Goal: Task Accomplishment & Management: Manage account settings

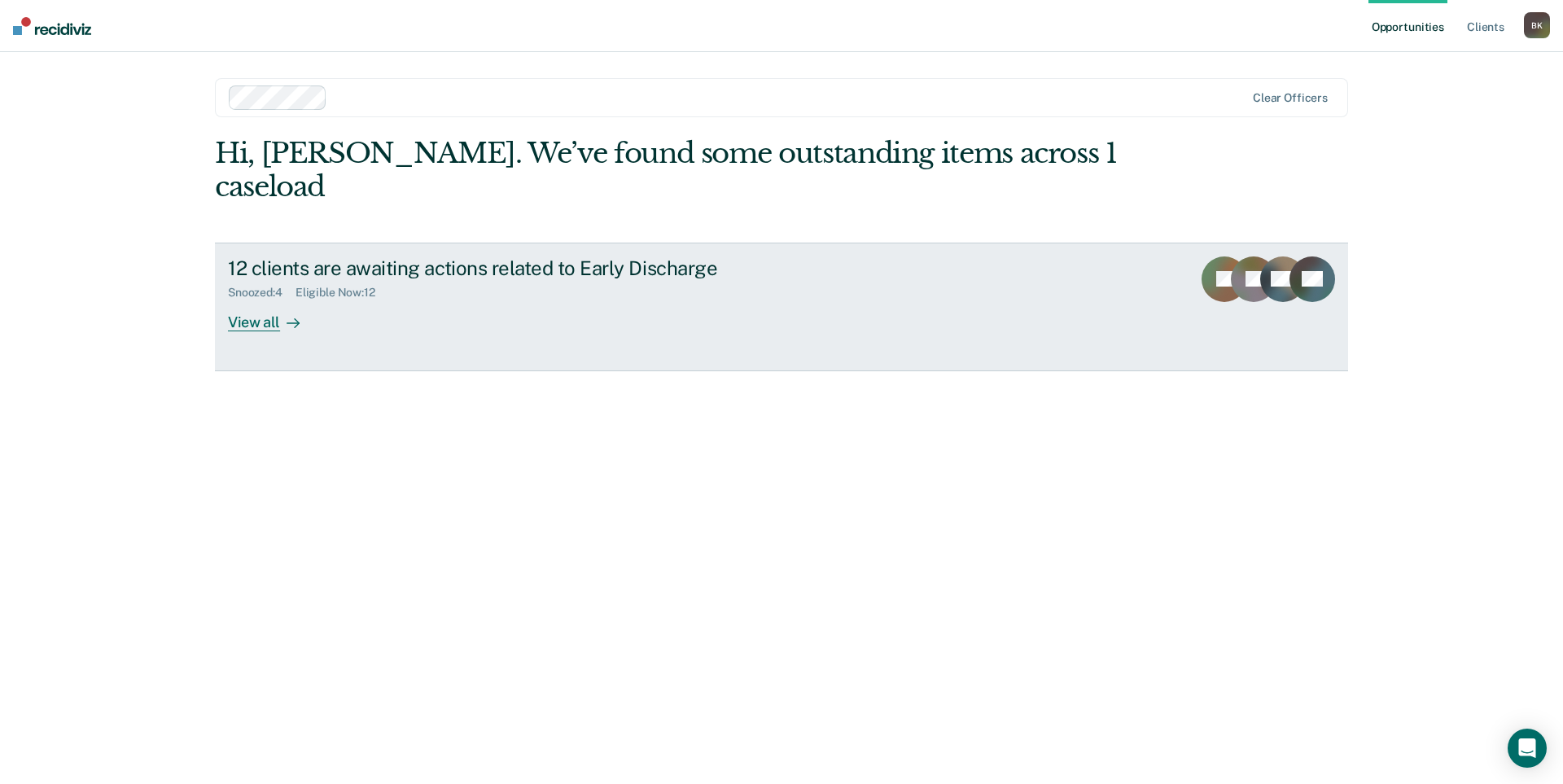
click at [590, 256] on div "12 clients are awaiting actions related to Early Discharge" at bounding box center [514, 268] width 572 height 23
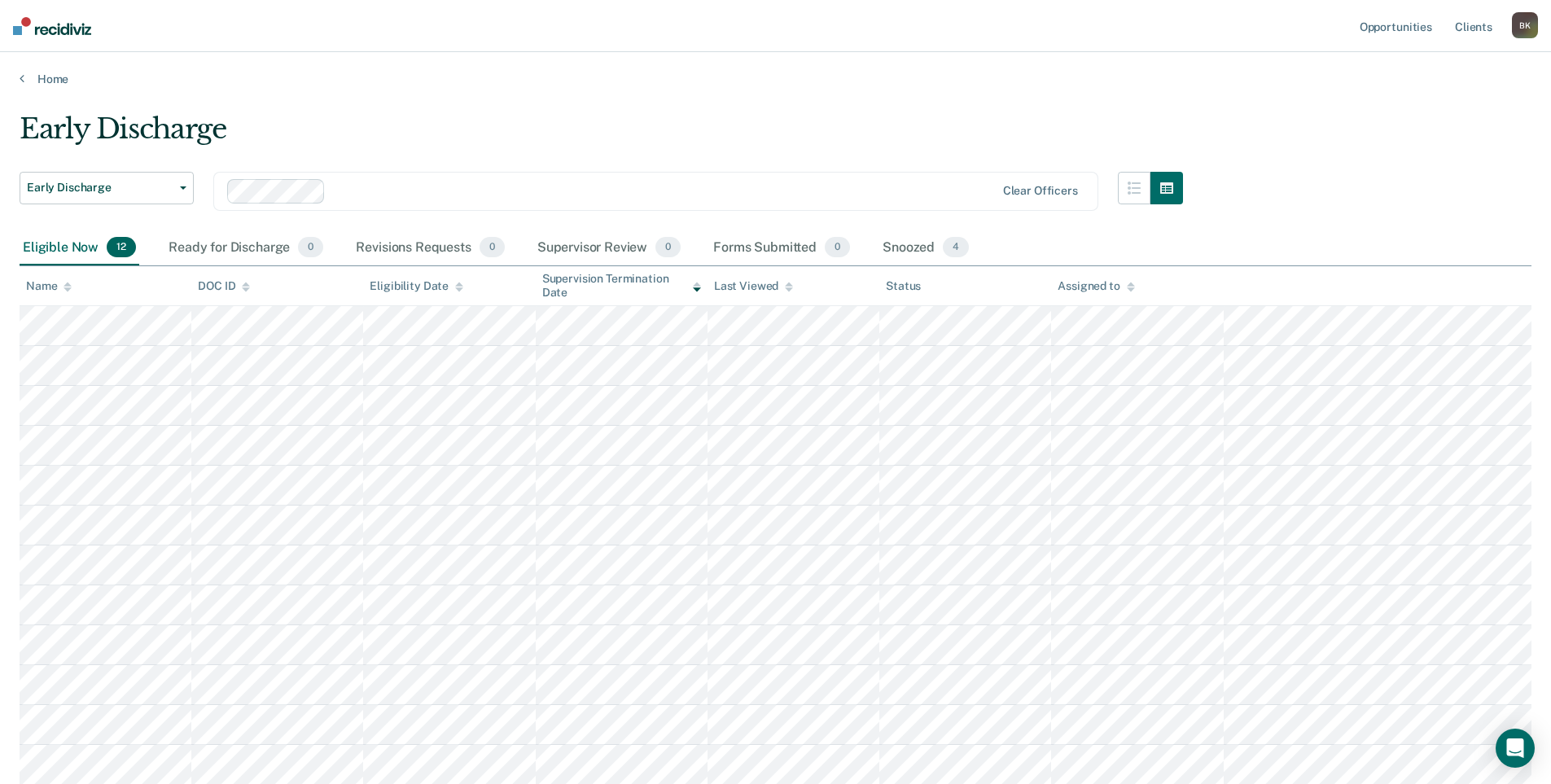
scroll to position [82, 0]
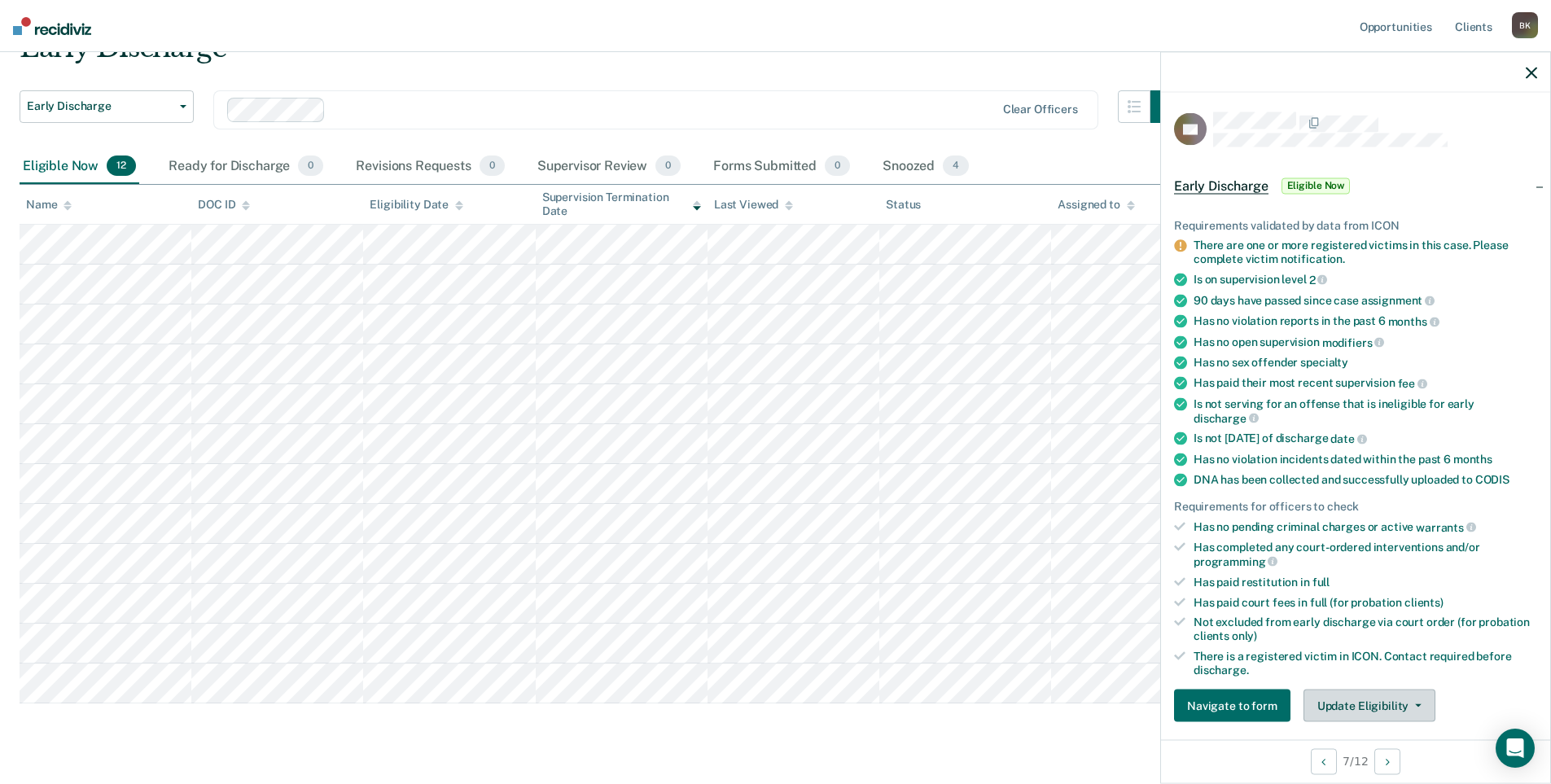
click at [1352, 701] on button "Update Eligibility" at bounding box center [1370, 705] width 132 height 33
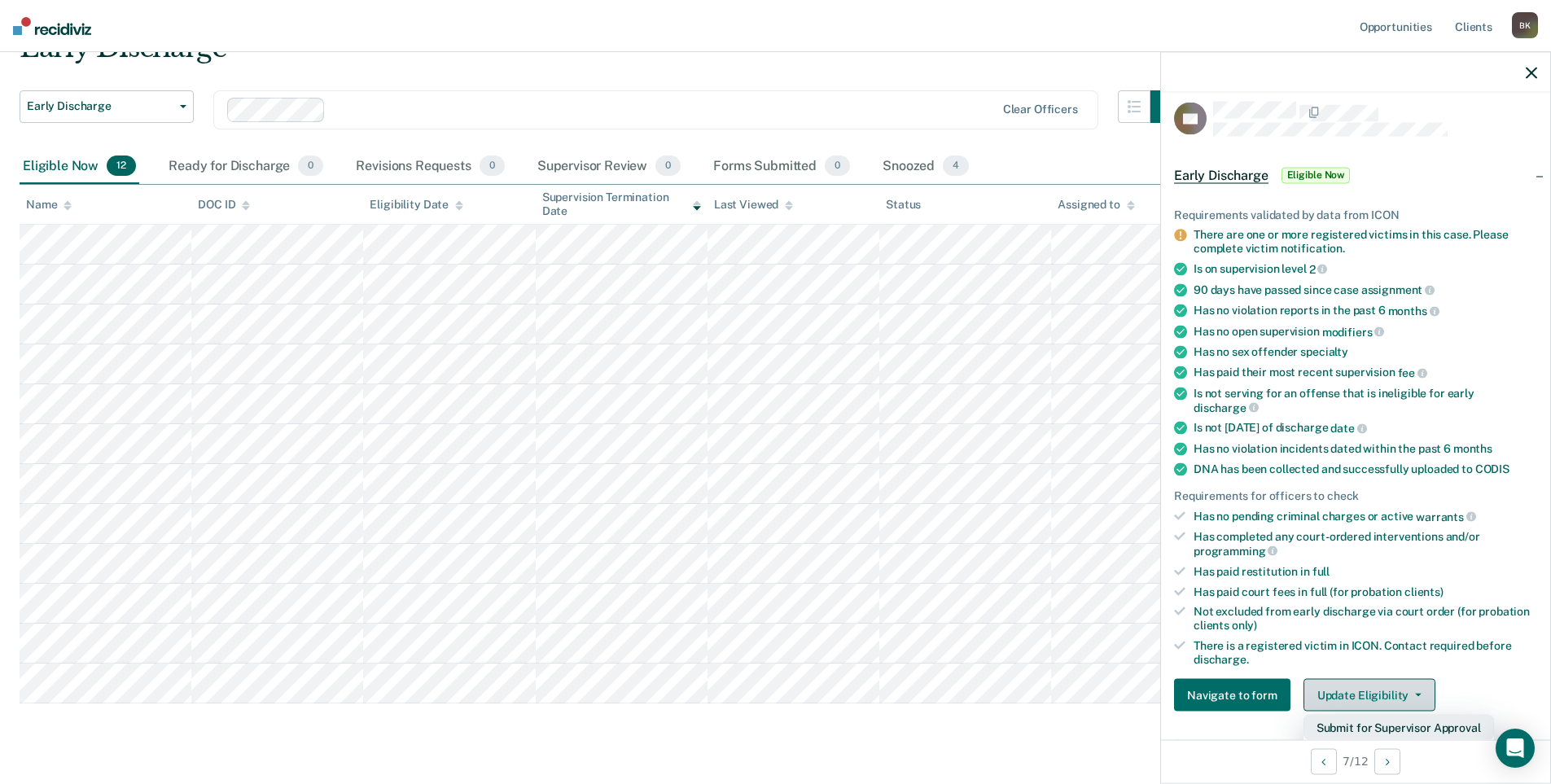
scroll to position [174, 0]
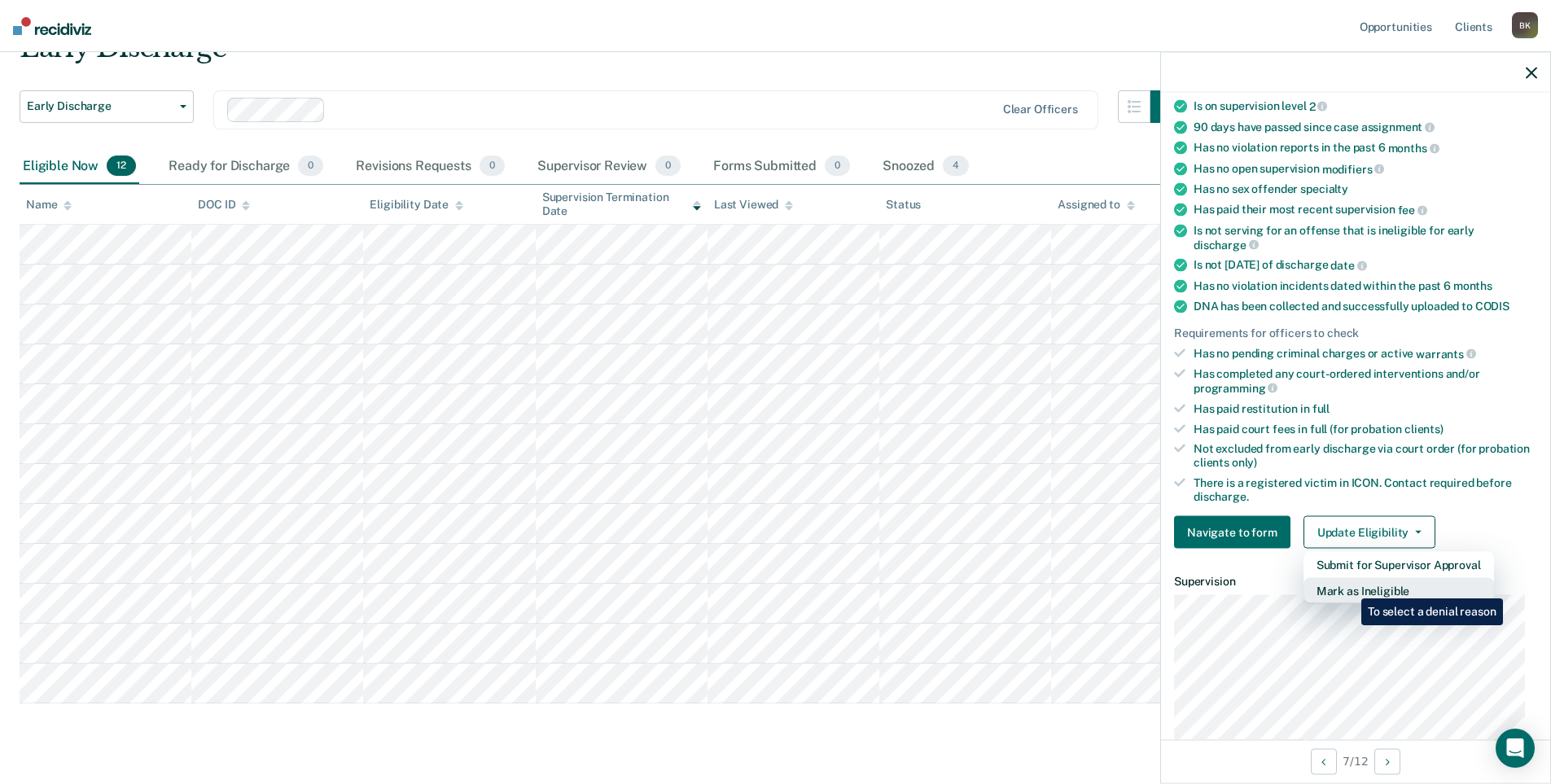
click at [1349, 586] on button "Mark as Ineligible" at bounding box center [1399, 591] width 190 height 26
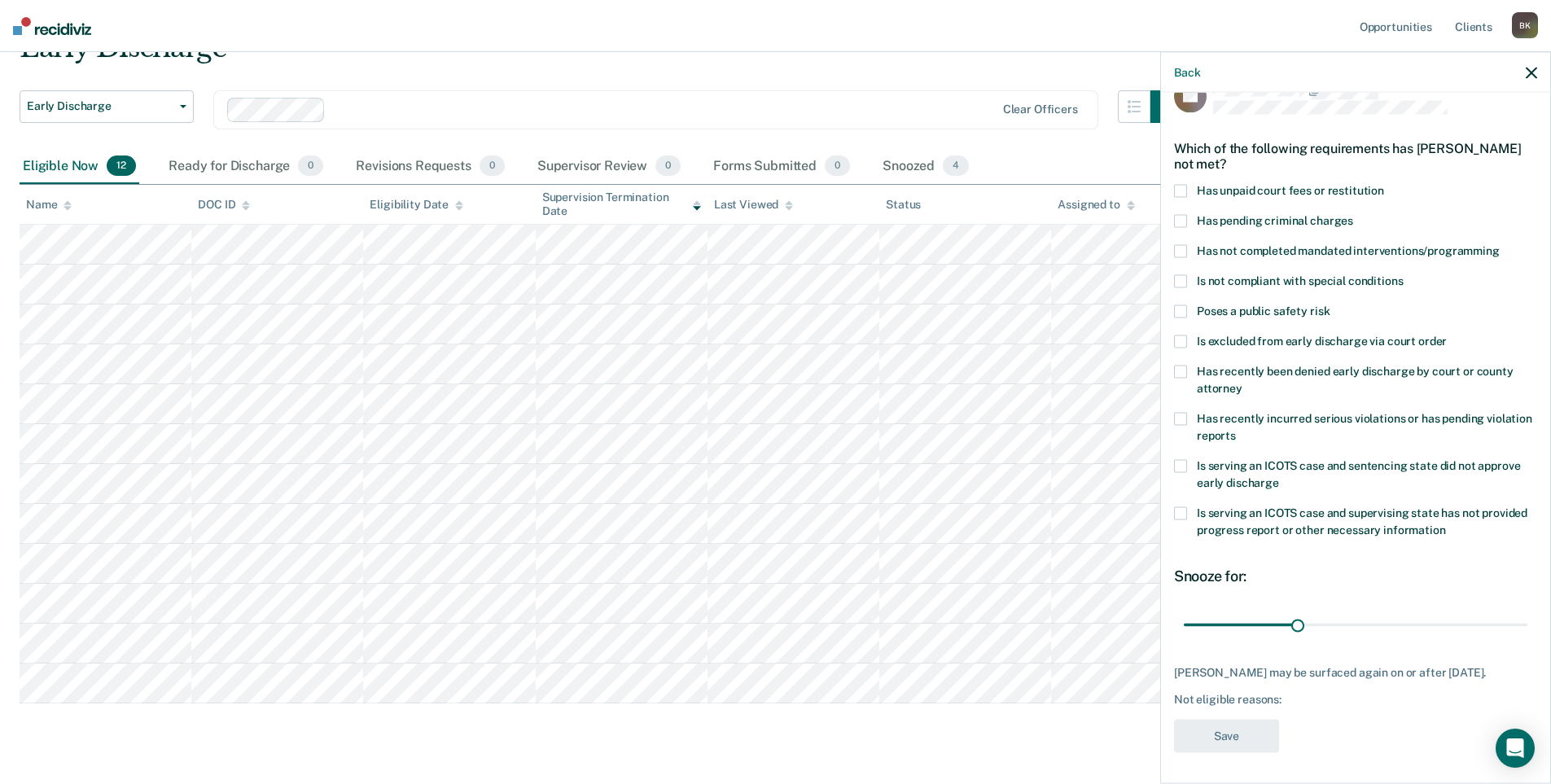
click at [1180, 194] on span at bounding box center [1179, 190] width 13 height 13
click at [1384, 184] on input "Has unpaid court fees or restitution" at bounding box center [1384, 184] width 0 height 0
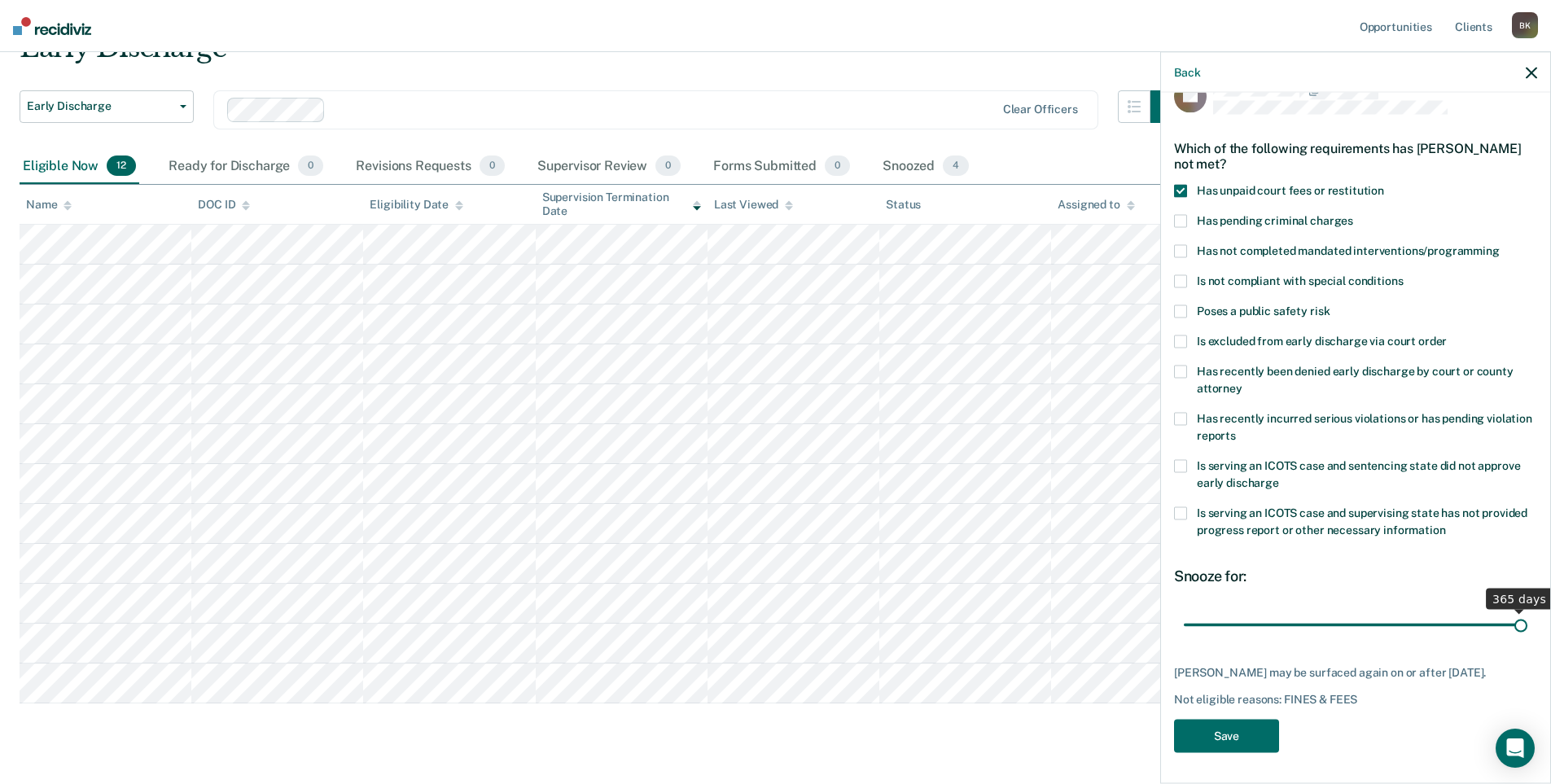
drag, startPoint x: 1215, startPoint y: 627, endPoint x: 1514, endPoint y: 624, distance: 299.0
click at [1514, 624] on input "range" at bounding box center [1356, 624] width 344 height 28
drag, startPoint x: 1507, startPoint y: 624, endPoint x: 1276, endPoint y: 627, distance: 231.0
type input "100"
click at [1276, 627] on input "range" at bounding box center [1356, 624] width 344 height 28
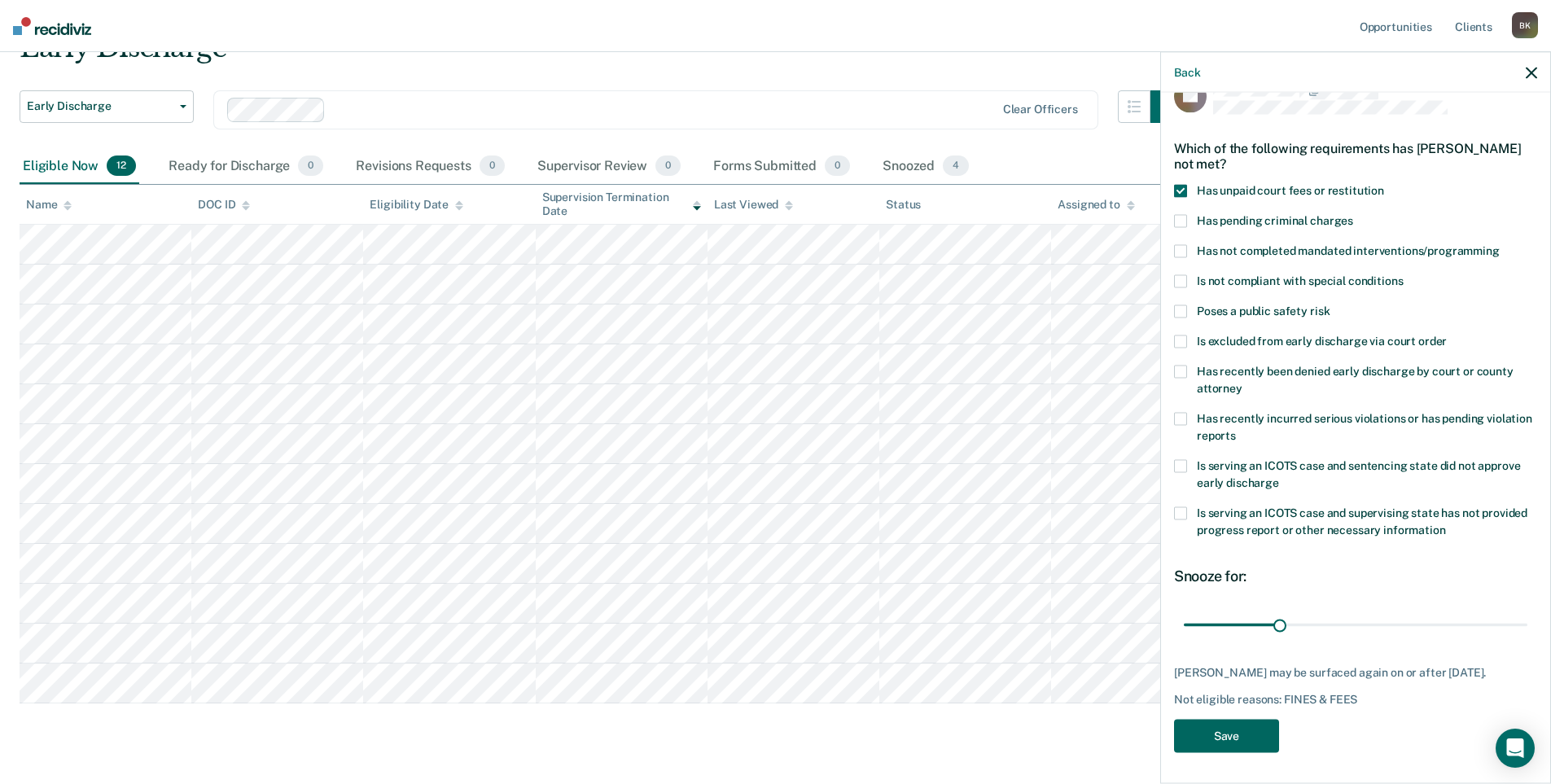
click at [1228, 731] on button "Save" at bounding box center [1226, 735] width 105 height 33
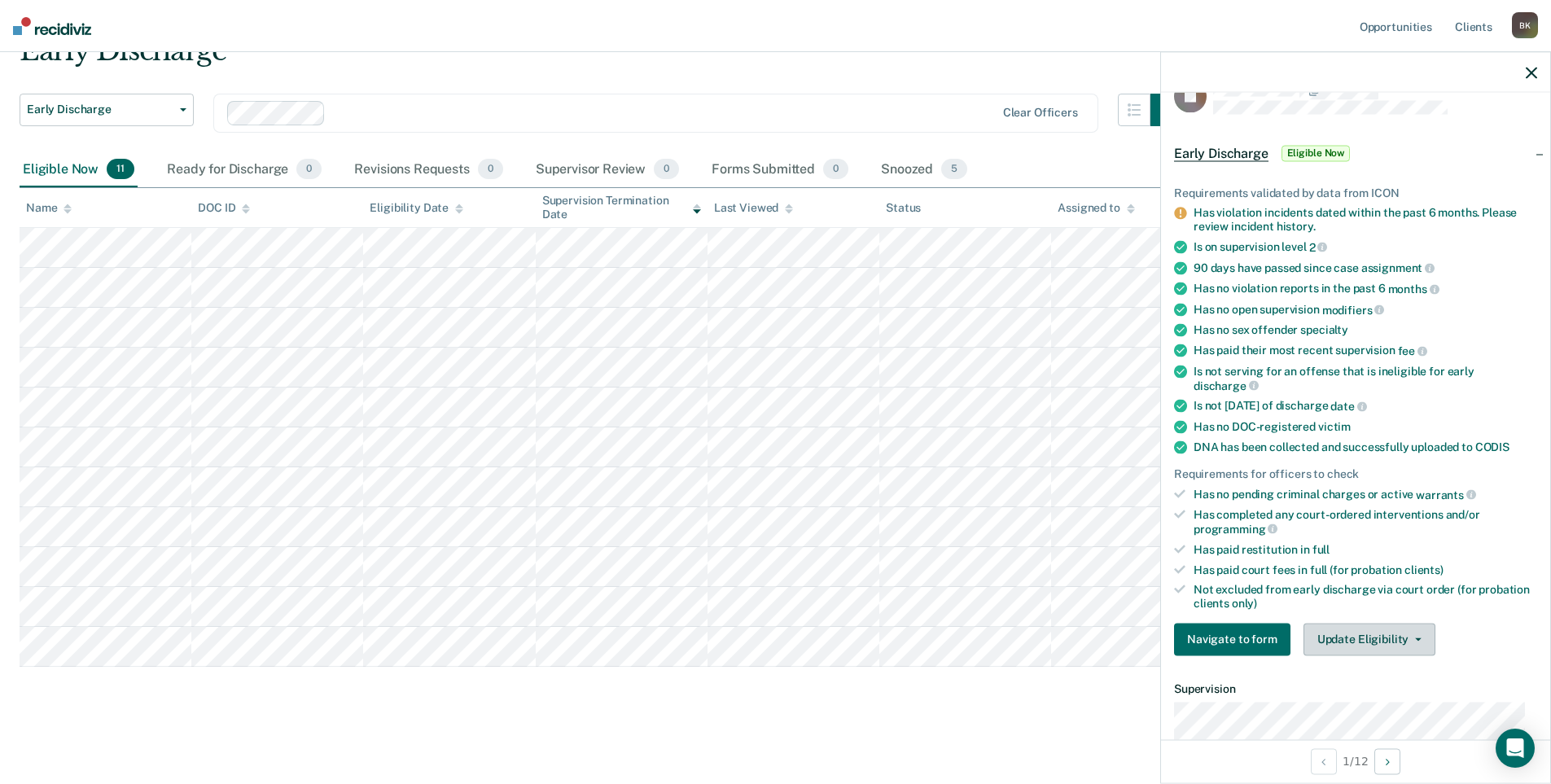
click at [1370, 649] on button "Update Eligibility" at bounding box center [1370, 639] width 132 height 33
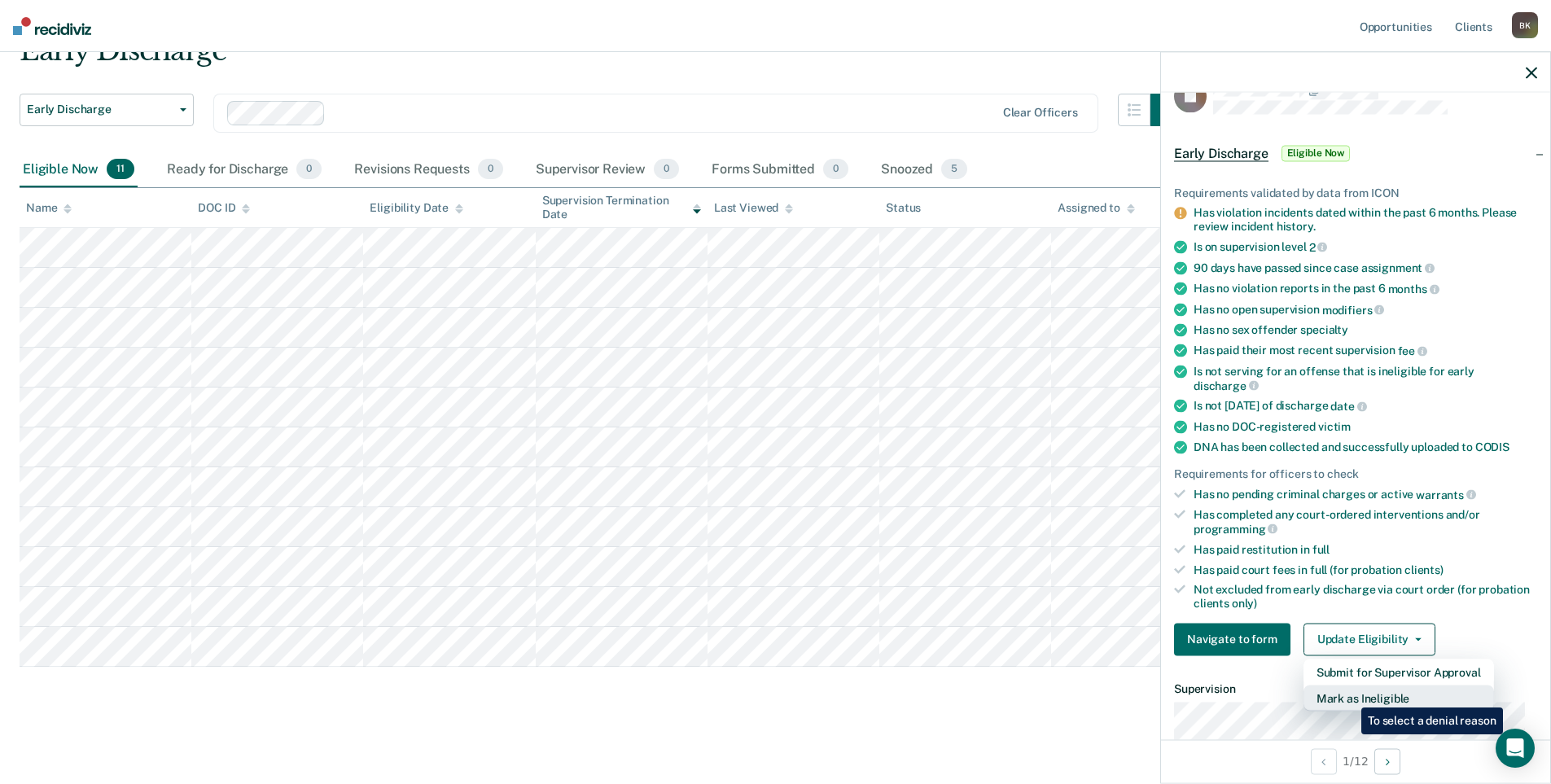
click at [1349, 695] on button "Mark as Ineligible" at bounding box center [1399, 697] width 190 height 26
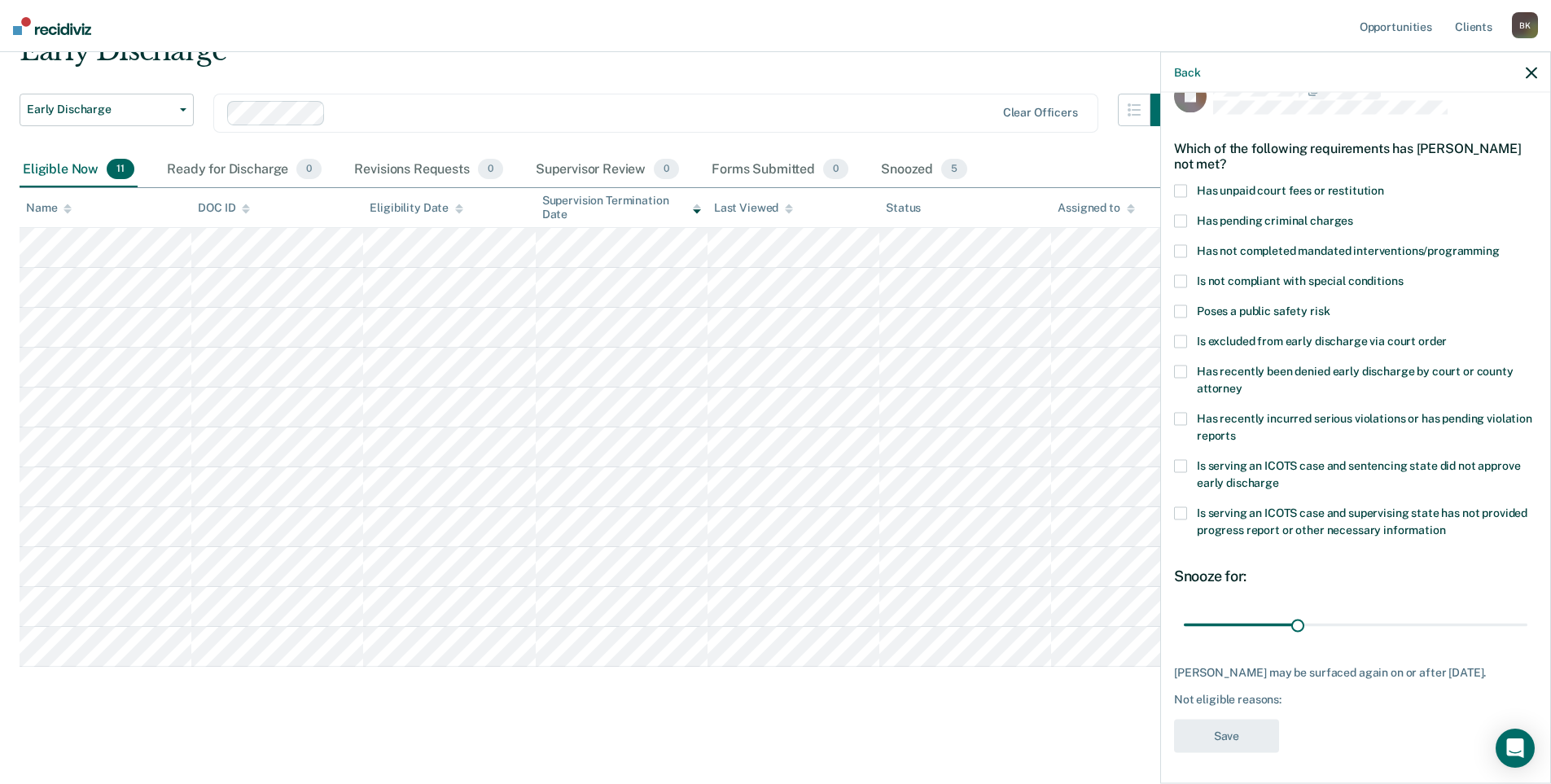
click at [1182, 415] on span at bounding box center [1179, 417] width 13 height 13
click at [1236, 429] on input "Has recently incurred serious violations or has pending violation reports" at bounding box center [1236, 429] width 0 height 0
drag, startPoint x: 1297, startPoint y: 625, endPoint x: 1437, endPoint y: 627, distance: 140.0
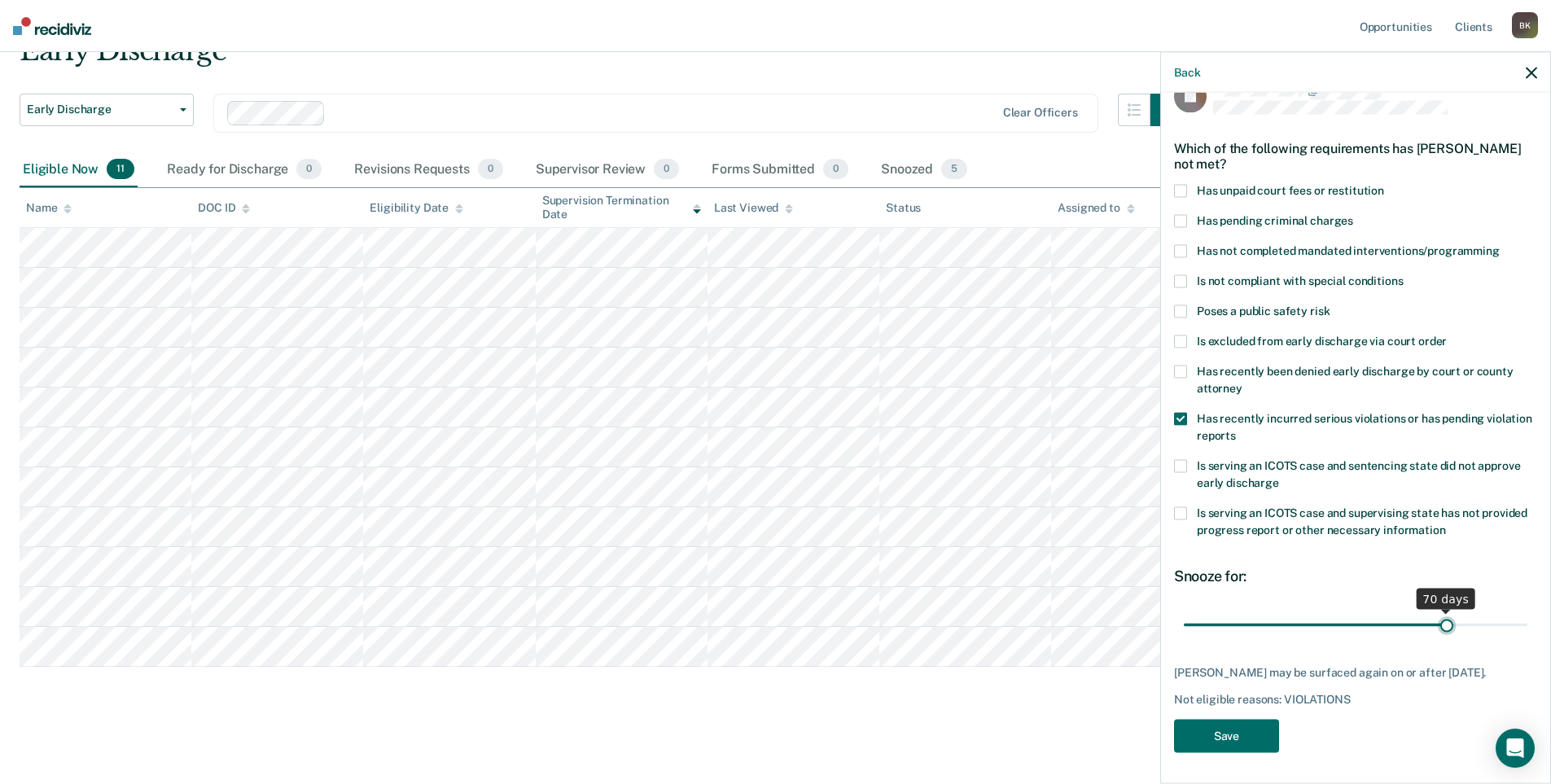
type input "70"
click at [1437, 627] on input "range" at bounding box center [1356, 624] width 344 height 28
click at [1232, 745] on button "Save" at bounding box center [1226, 735] width 105 height 33
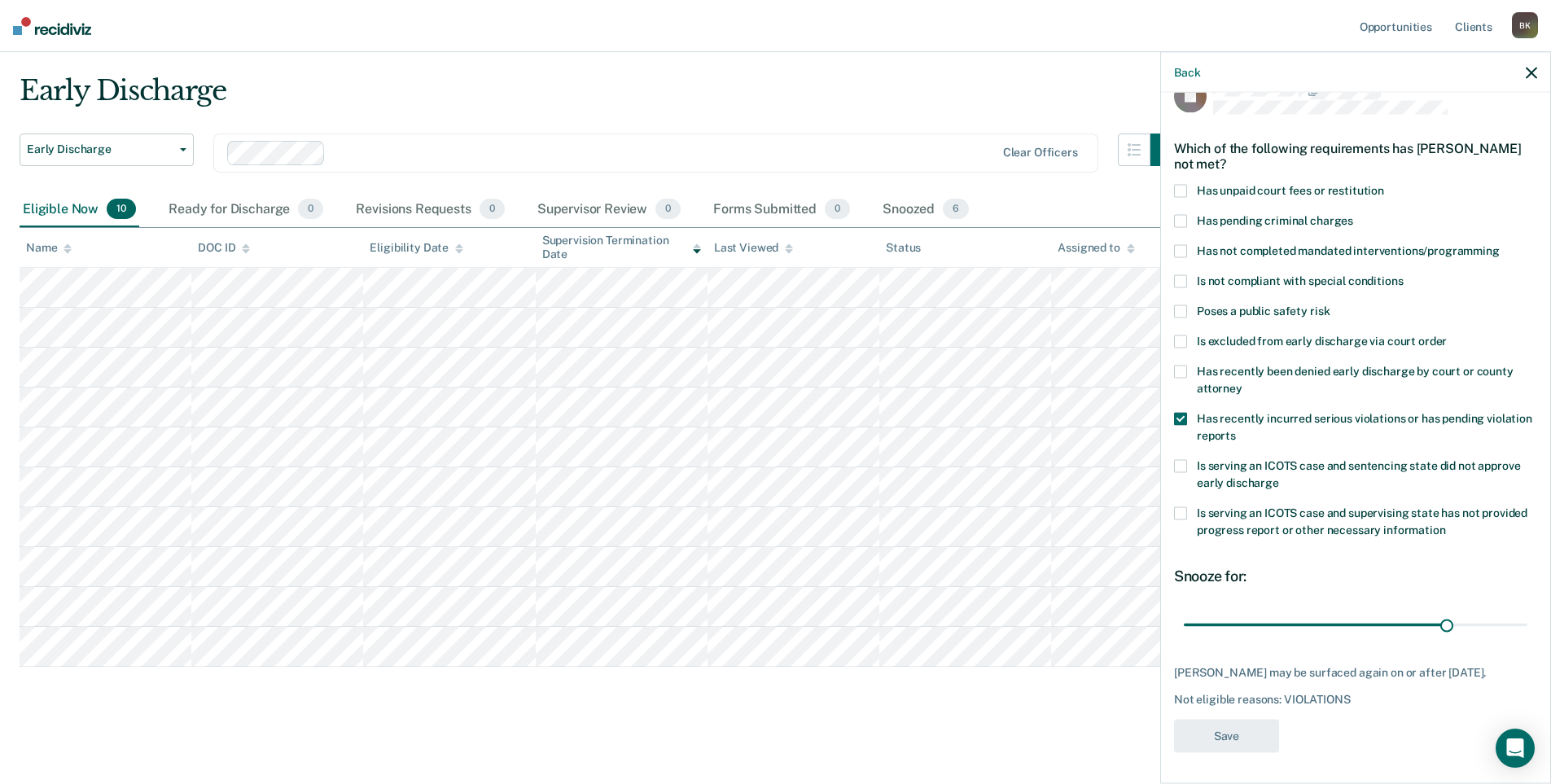
scroll to position [38, 0]
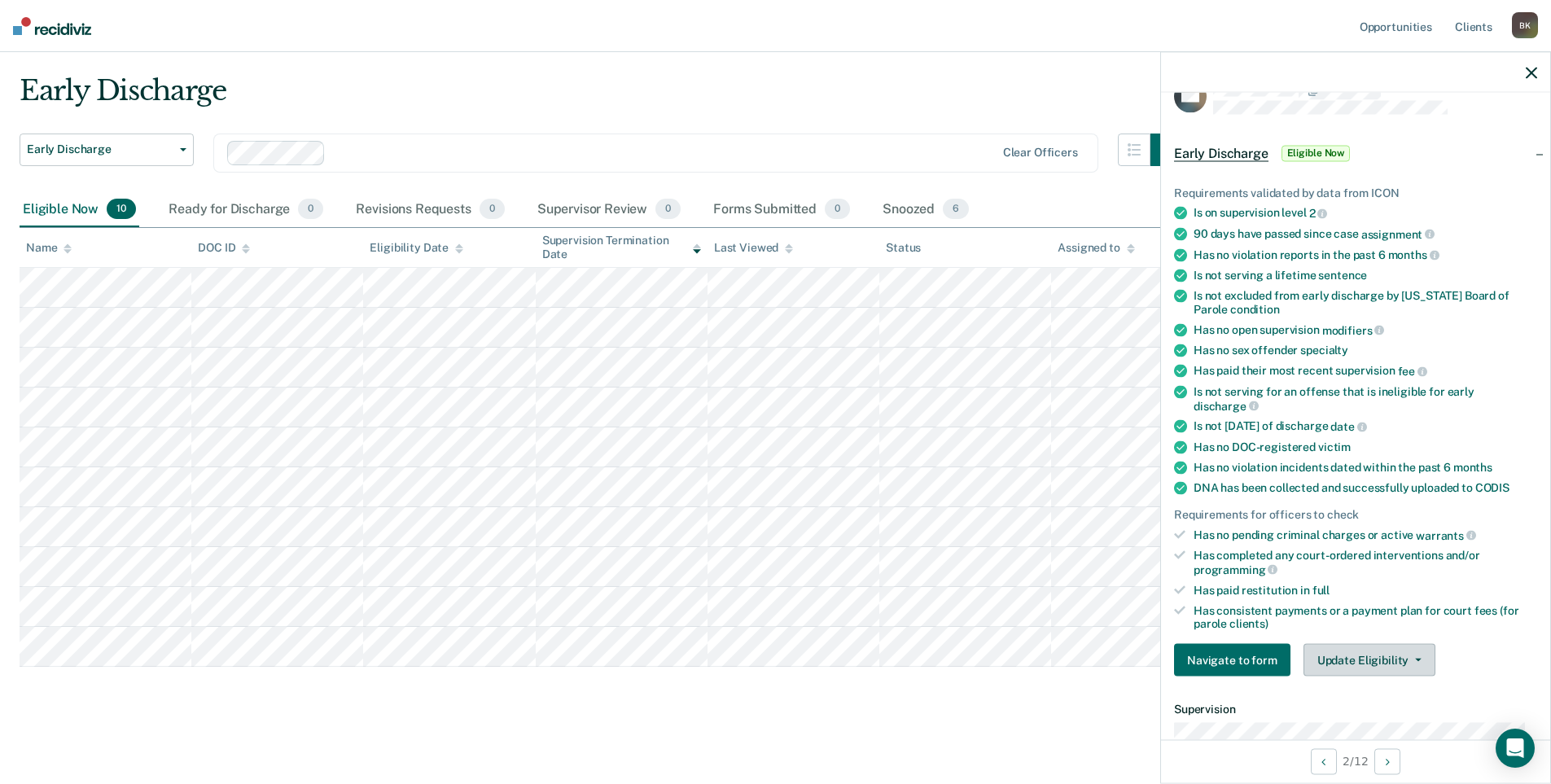
click at [1342, 653] on button "Update Eligibility" at bounding box center [1370, 660] width 132 height 33
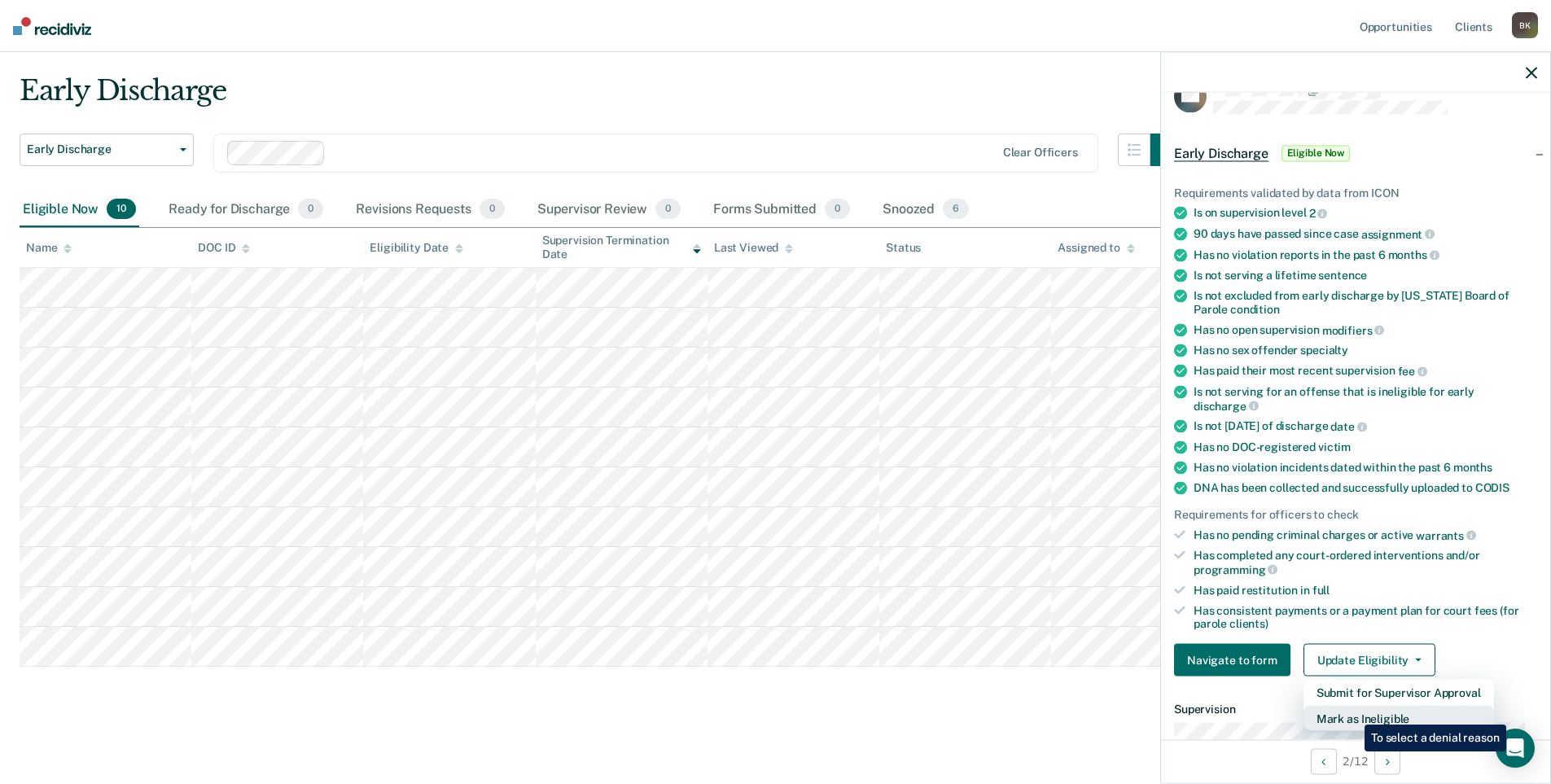
click at [1352, 712] on button "Mark as Ineligible" at bounding box center [1399, 718] width 190 height 26
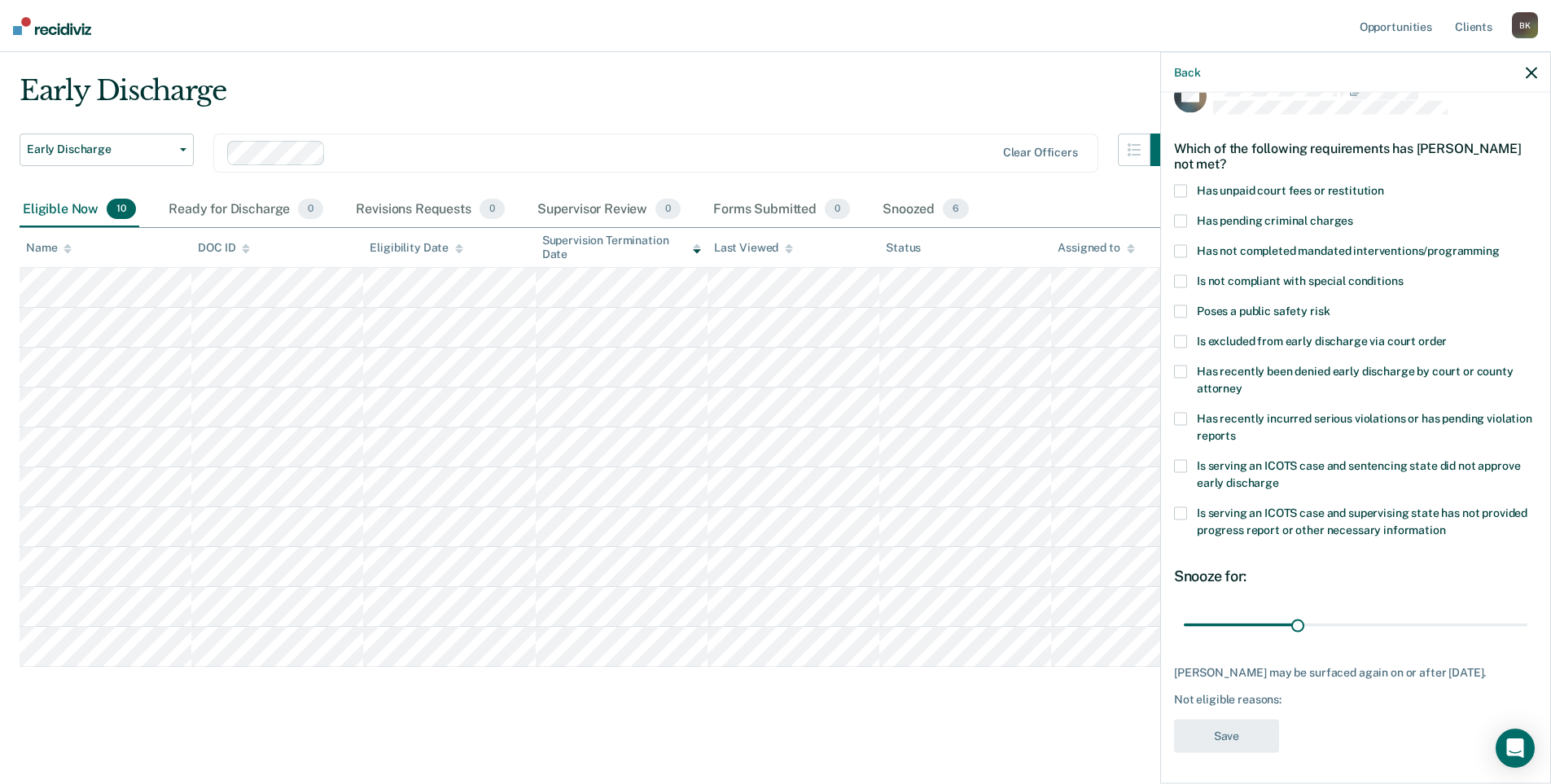
click at [1179, 191] on span at bounding box center [1179, 190] width 13 height 13
click at [1384, 184] on input "Has unpaid court fees or restitution" at bounding box center [1384, 184] width 0 height 0
drag, startPoint x: 1217, startPoint y: 630, endPoint x: 1290, endPoint y: 637, distance: 73.3
type input "115"
click at [1290, 637] on input "range" at bounding box center [1356, 624] width 344 height 28
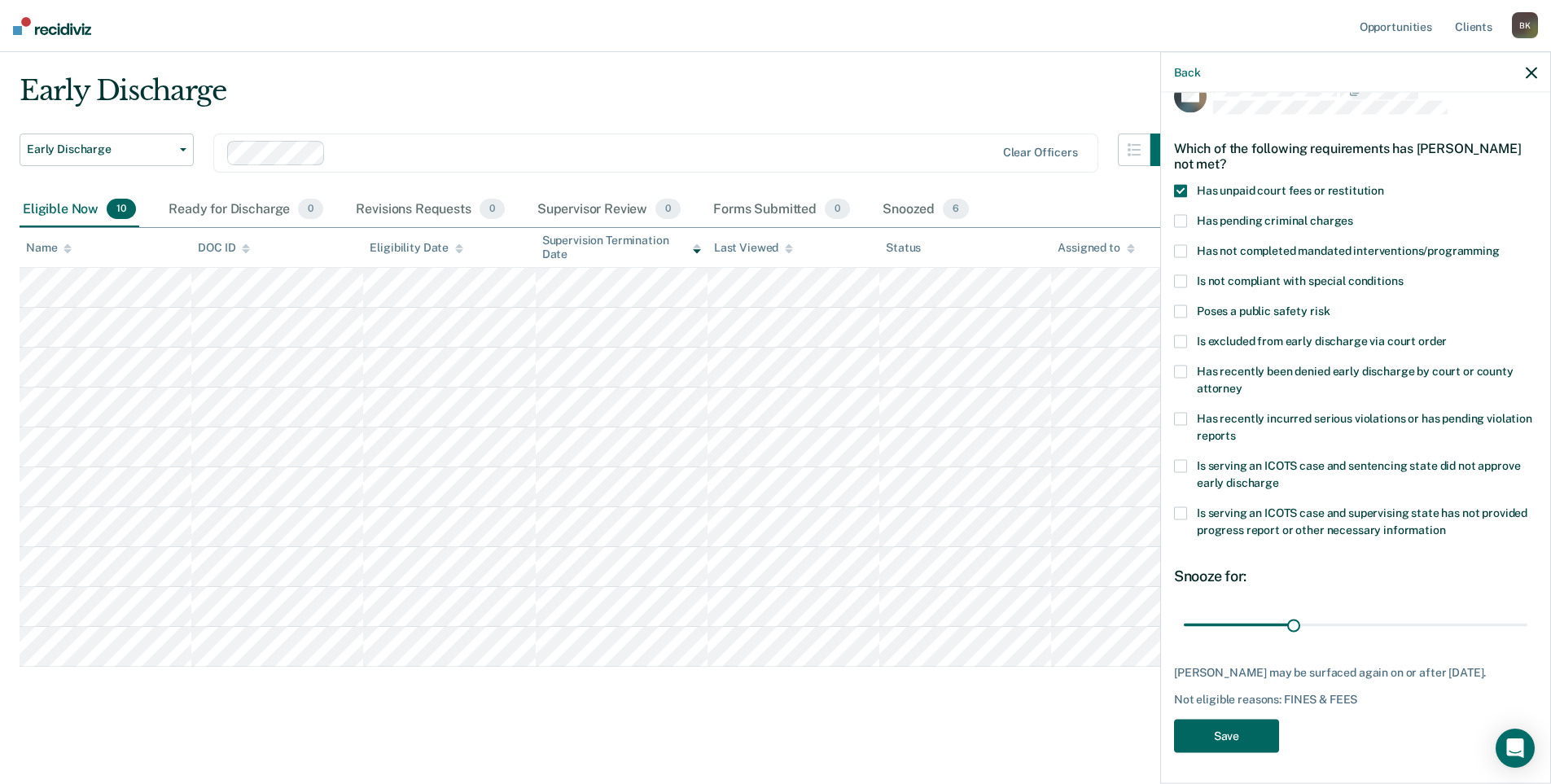
click at [1238, 734] on button "Save" at bounding box center [1226, 735] width 105 height 33
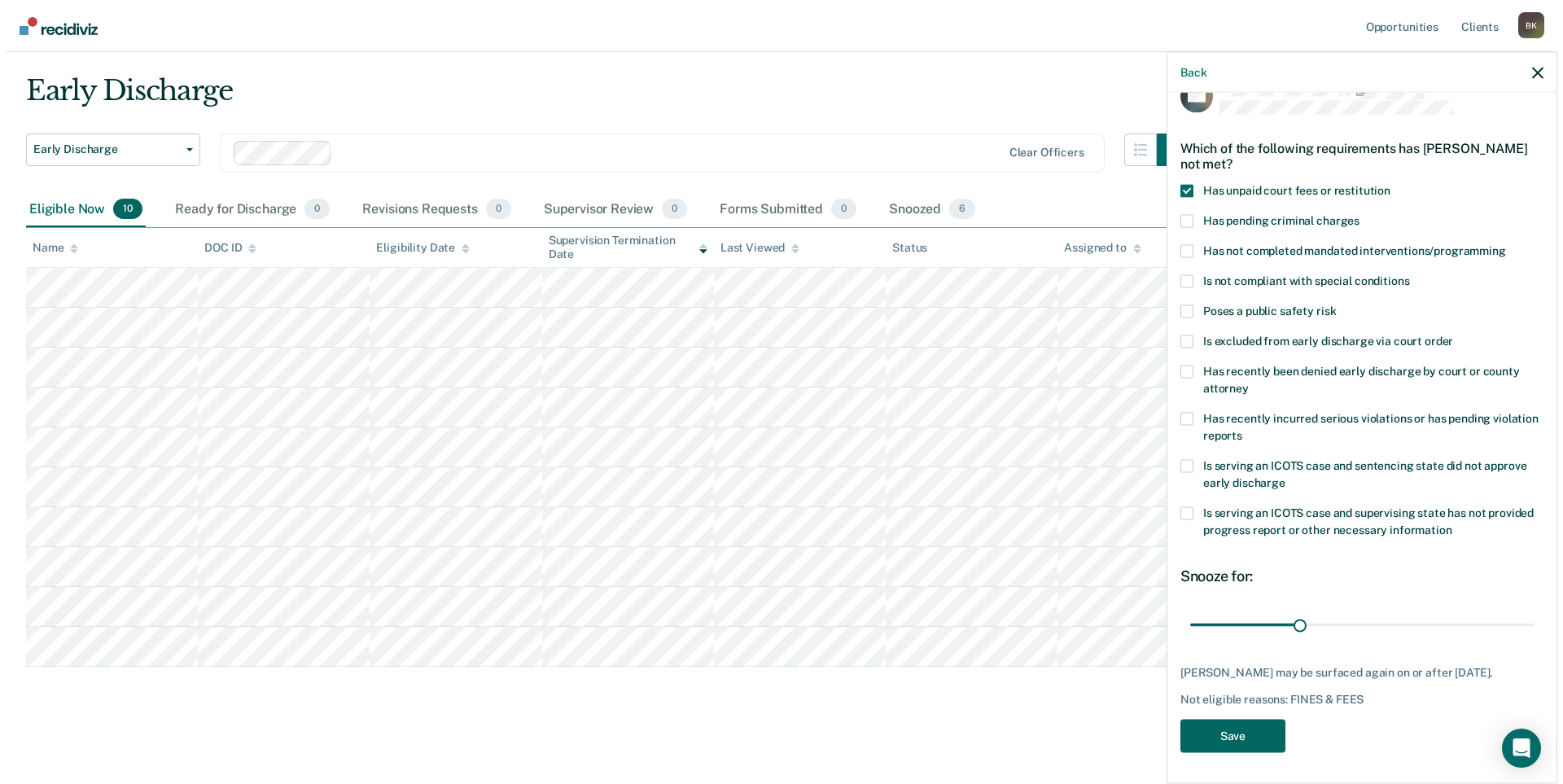
scroll to position [0, 0]
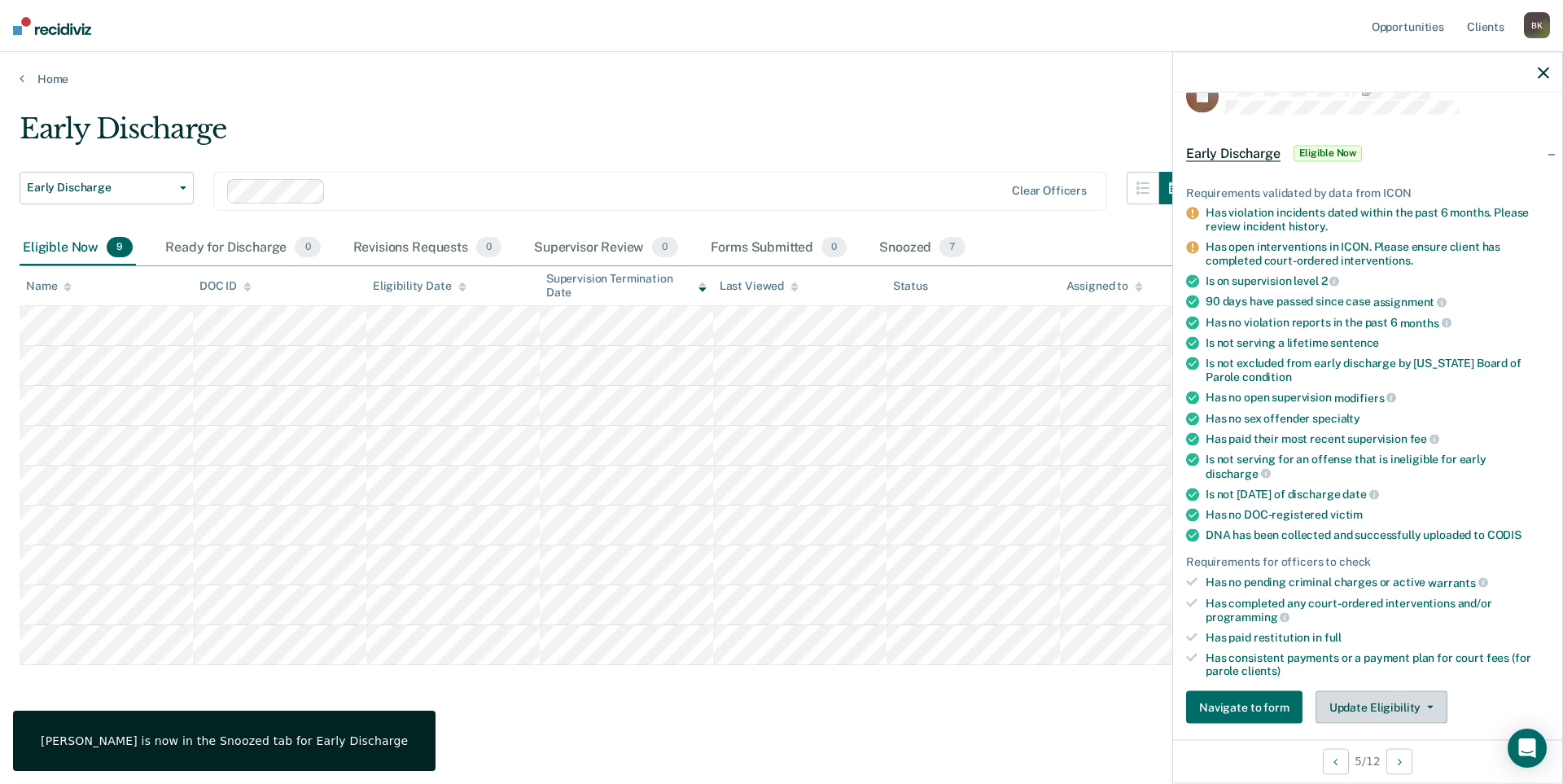
click at [1354, 709] on button "Update Eligibility" at bounding box center [1381, 707] width 132 height 33
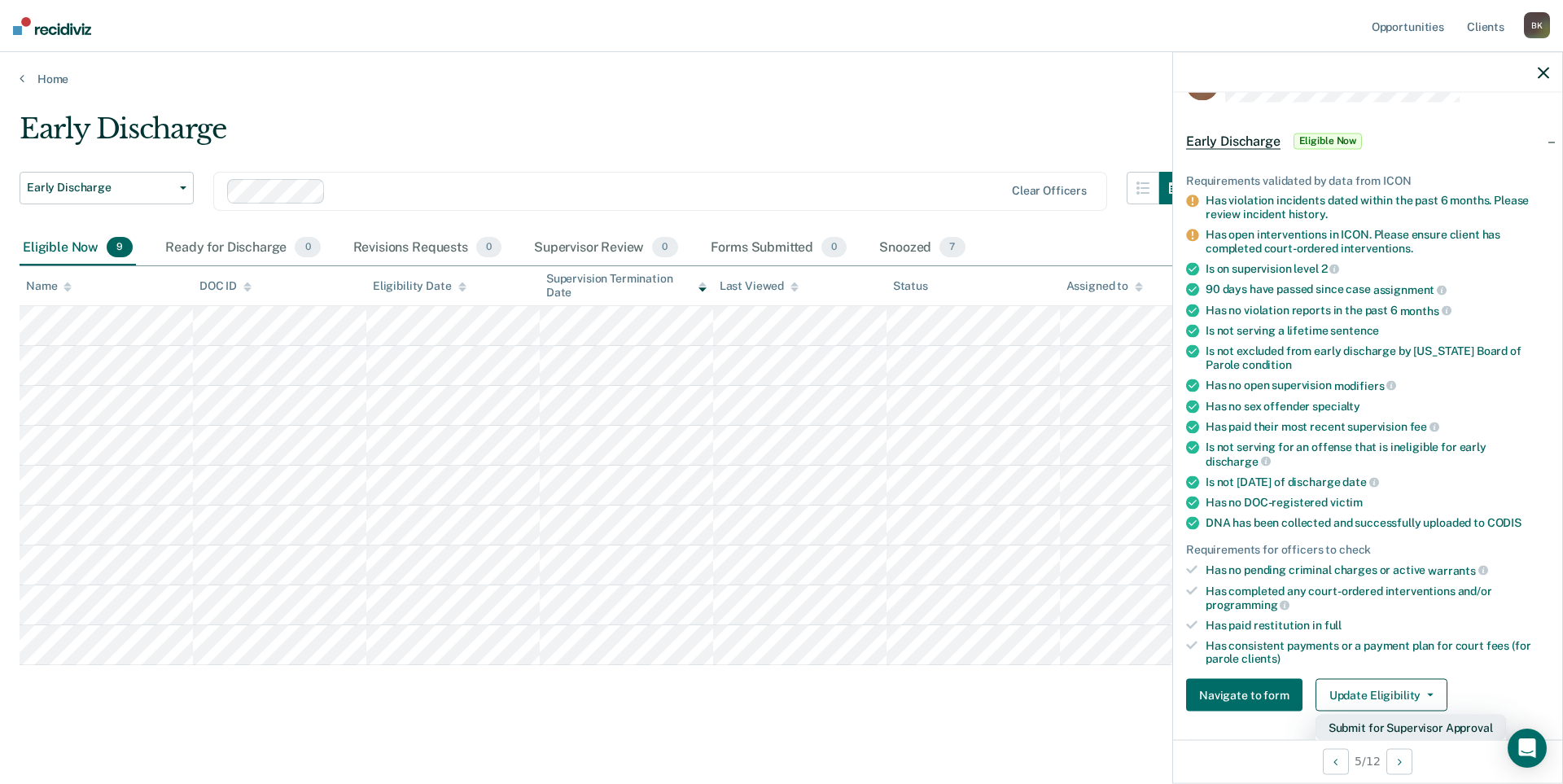
scroll to position [208, 0]
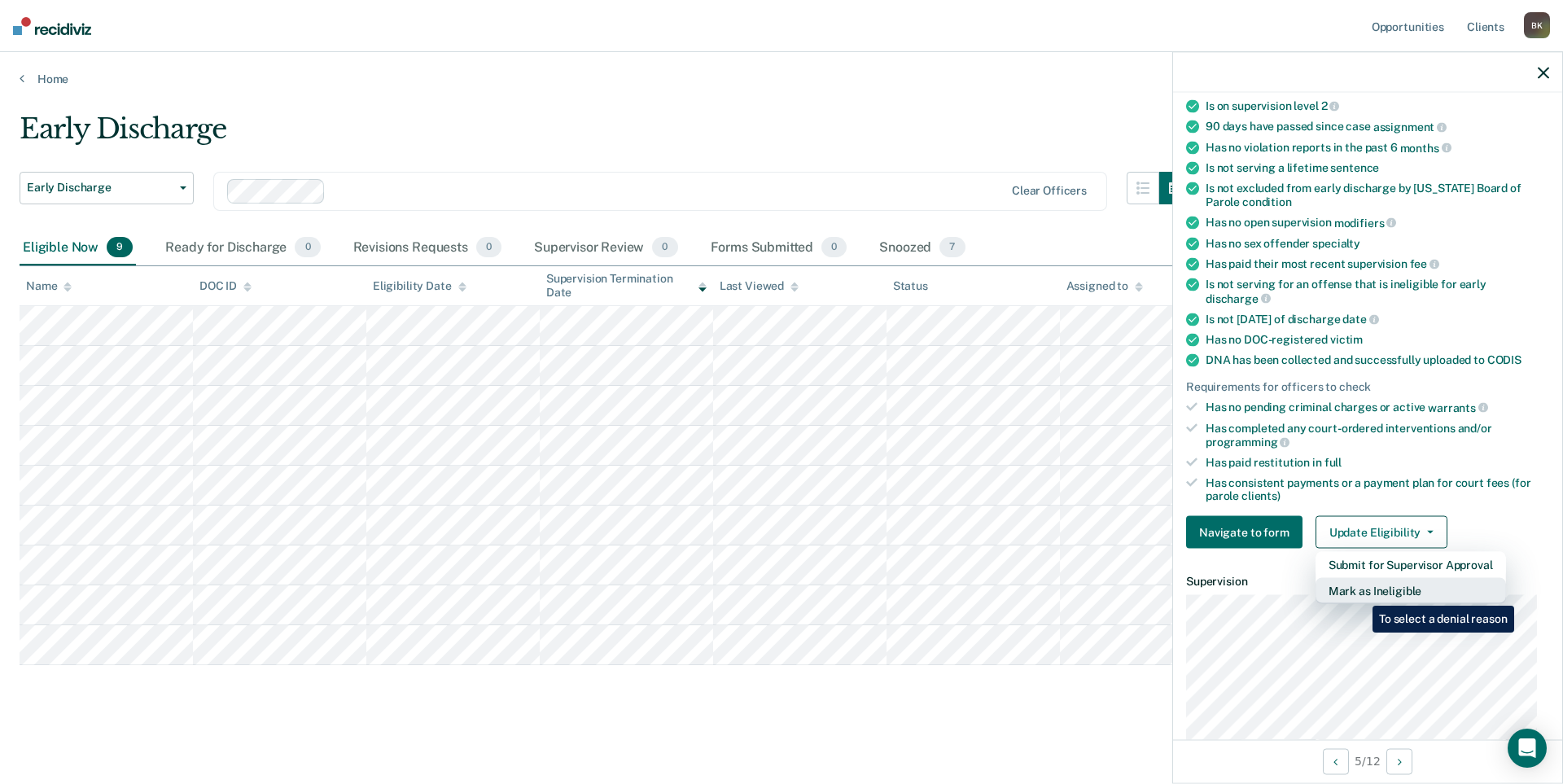
click at [1361, 593] on button "Mark as Ineligible" at bounding box center [1411, 591] width 190 height 26
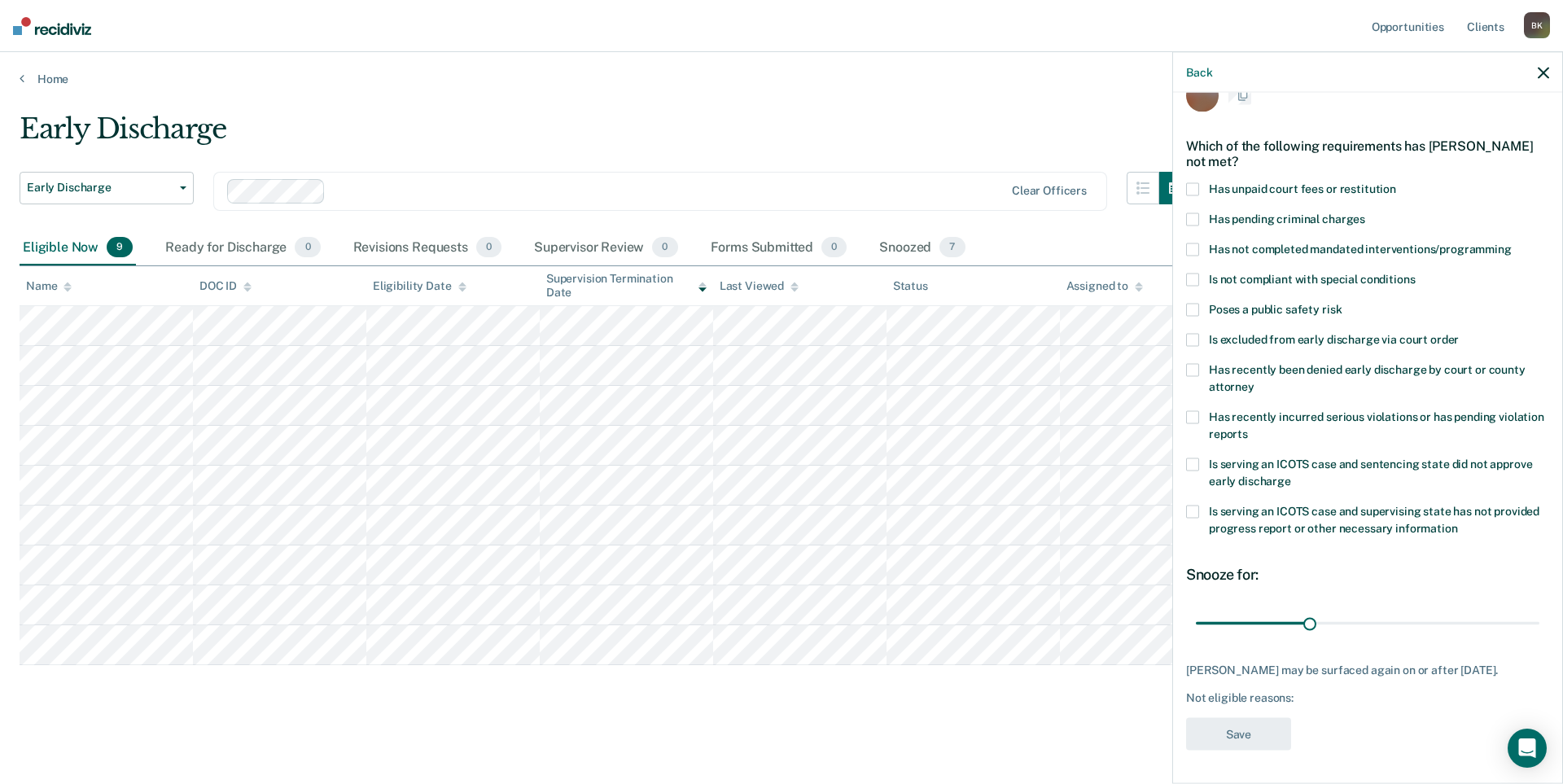
scroll to position [33, 0]
click at [1200, 416] on label "Has recently incurred serious violations or has pending violation reports" at bounding box center [1368, 428] width 363 height 34
click at [1248, 429] on input "Has recently incurred serious violations or has pending violation reports" at bounding box center [1248, 429] width 0 height 0
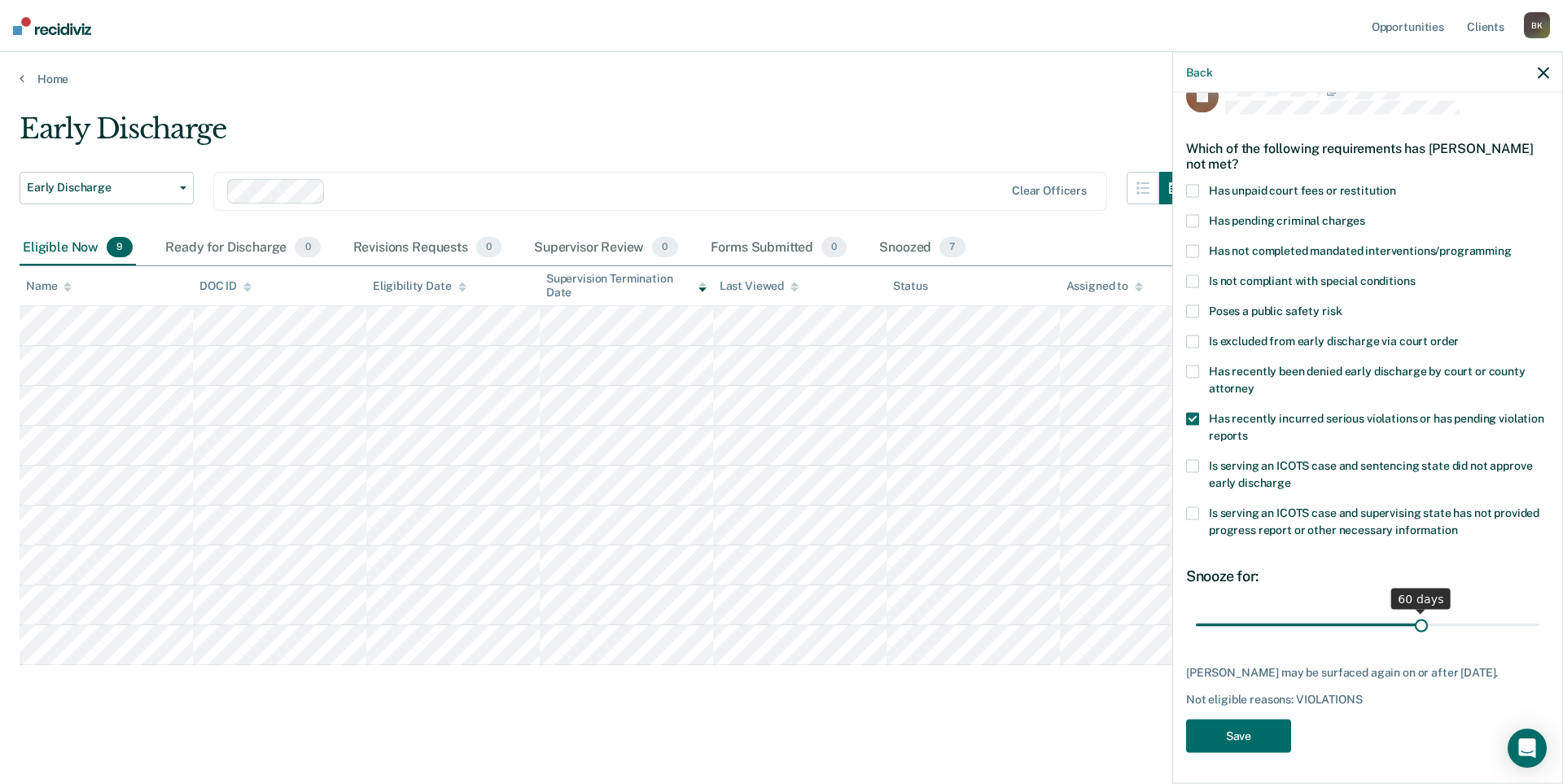
drag, startPoint x: 1307, startPoint y: 620, endPoint x: 1413, endPoint y: 618, distance: 106.0
type input "60"
click at [1413, 618] on input "range" at bounding box center [1368, 624] width 344 height 28
click at [1240, 725] on button "Save" at bounding box center [1239, 735] width 105 height 33
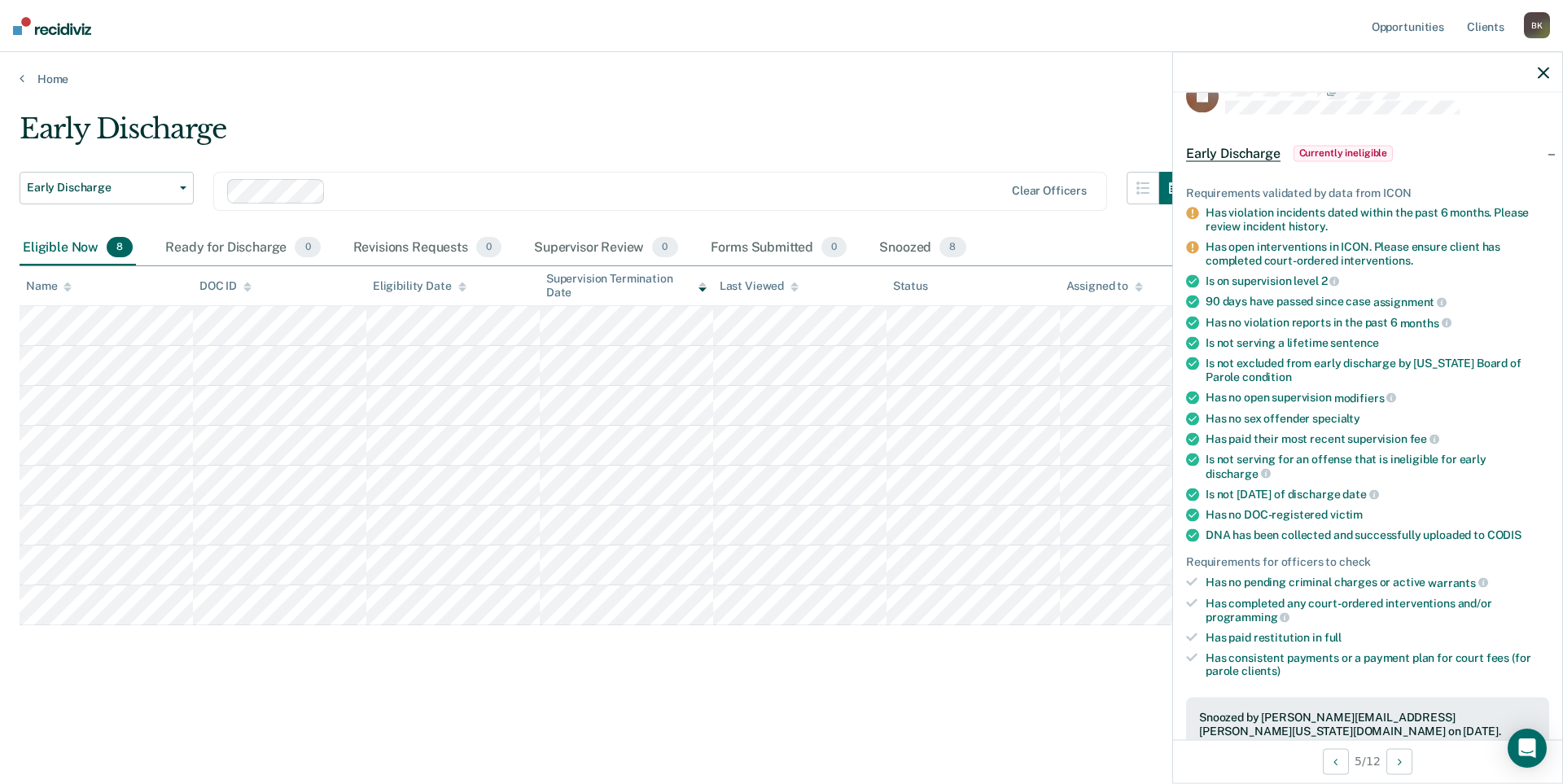
click at [1539, 78] on icon "button" at bounding box center [1544, 73] width 12 height 12
